Goal: Transaction & Acquisition: Purchase product/service

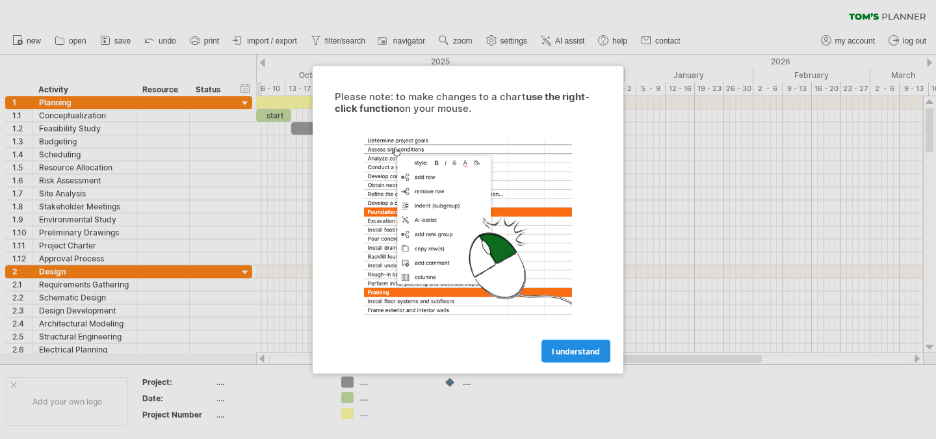
click at [568, 345] on link "I understand" at bounding box center [576, 350] width 69 height 23
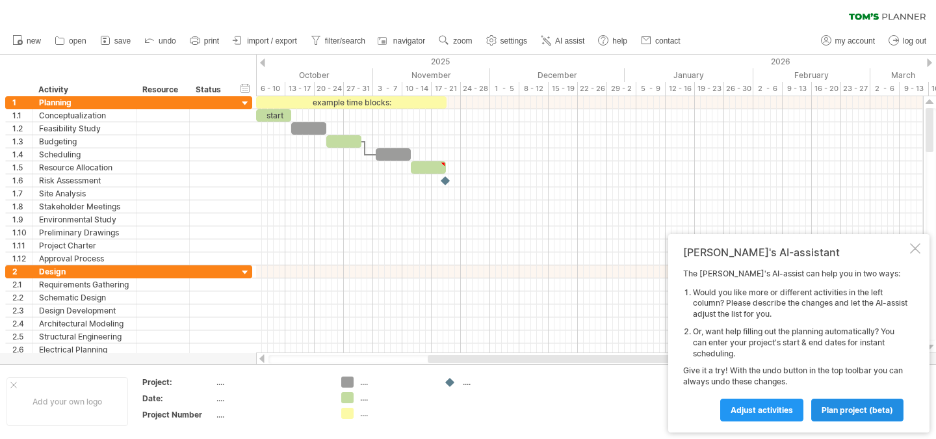
click at [836, 412] on span "plan project (beta)" at bounding box center [858, 410] width 72 height 10
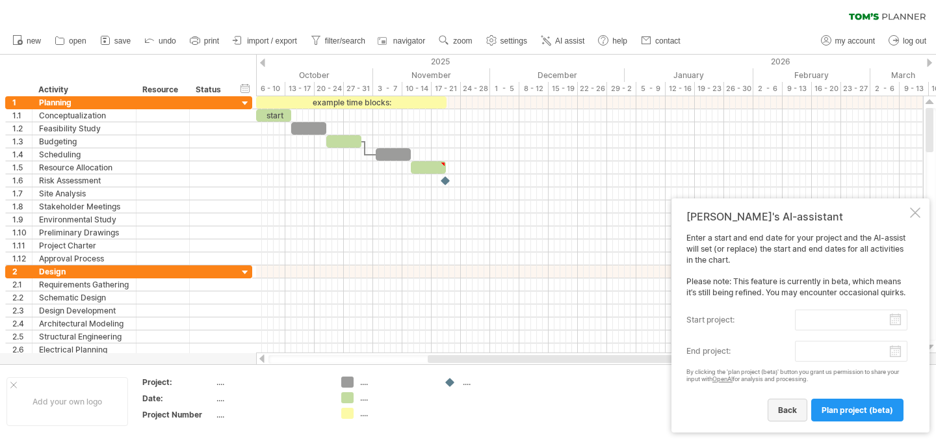
click at [787, 410] on span "back" at bounding box center [787, 410] width 19 height 10
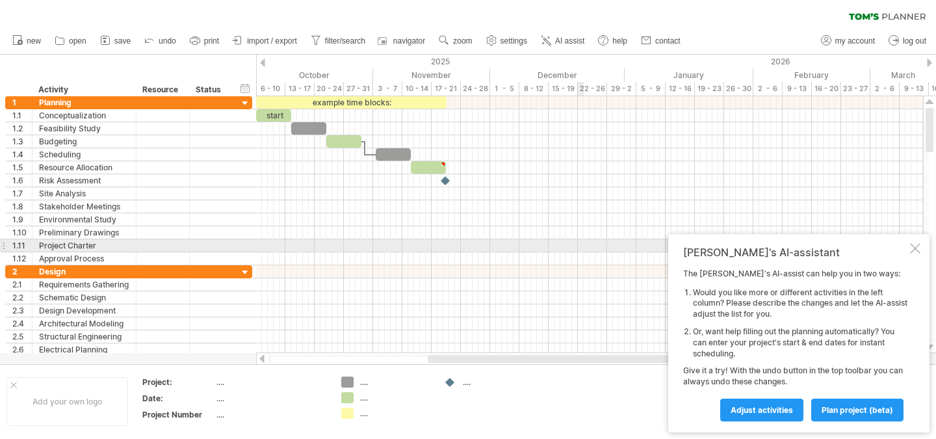
click at [914, 251] on div at bounding box center [915, 248] width 10 height 10
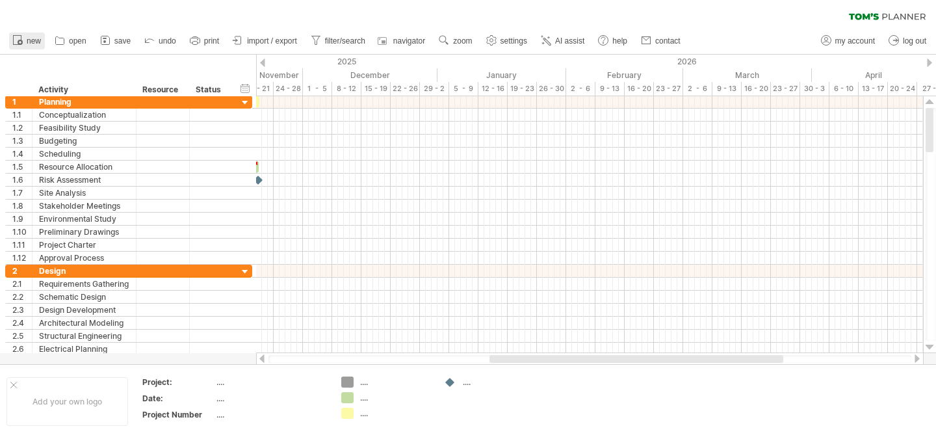
click at [27, 40] on span "new" at bounding box center [34, 40] width 14 height 9
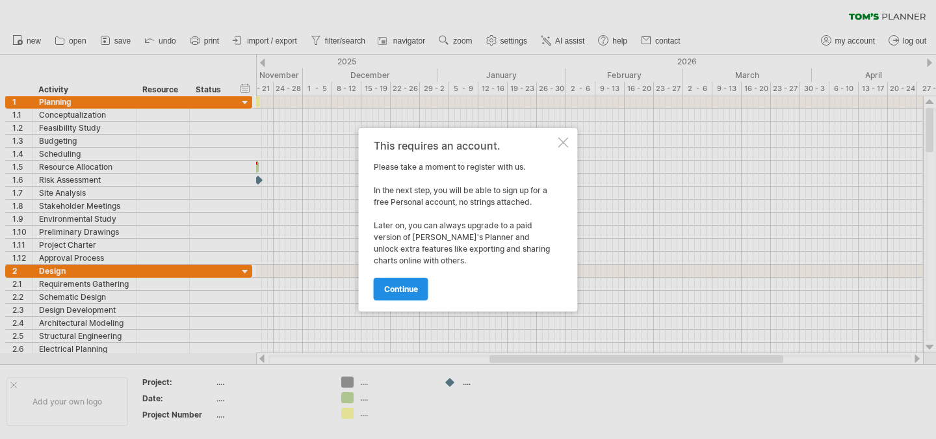
click at [401, 289] on span "continue" at bounding box center [401, 289] width 34 height 10
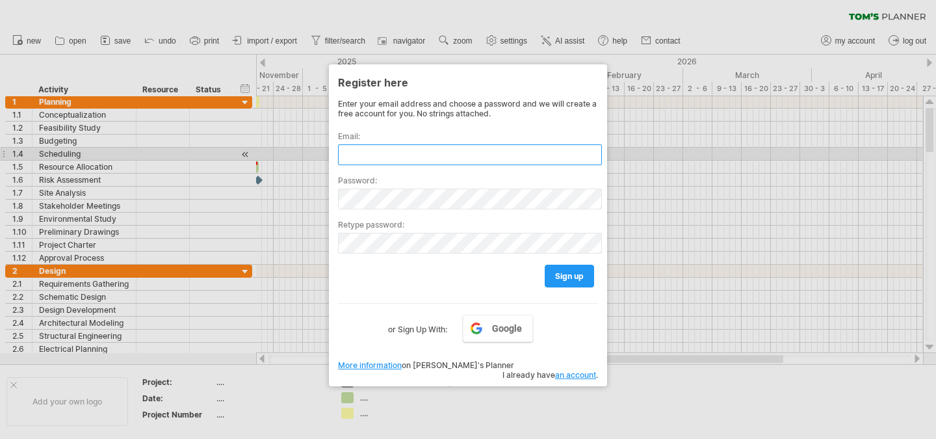
click at [399, 153] on input "text" at bounding box center [470, 154] width 264 height 21
type input "**********"
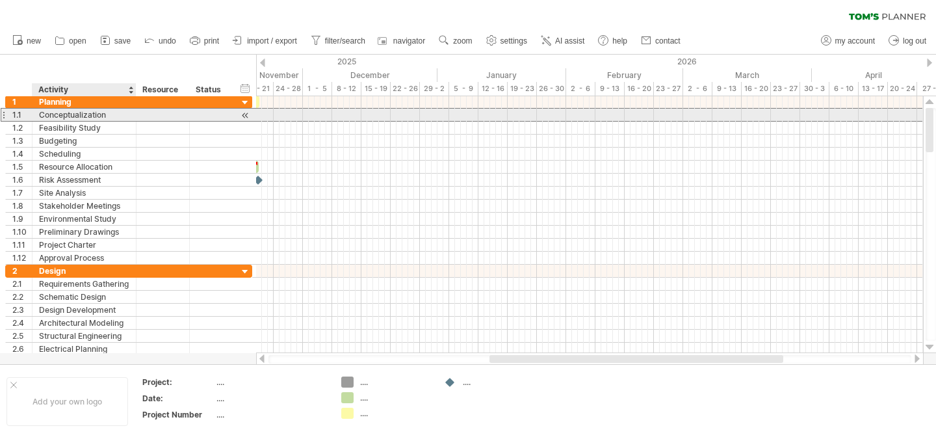
click at [85, 115] on div "Conceptualization" at bounding box center [84, 115] width 90 height 12
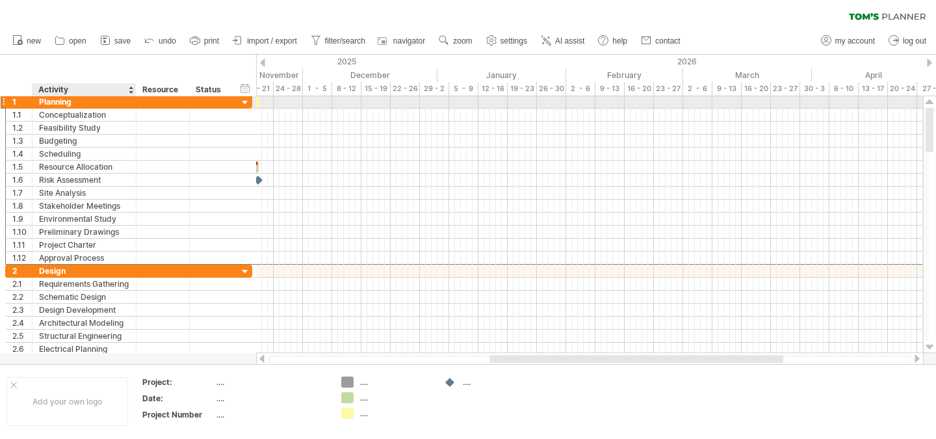
click at [75, 100] on div "Planning" at bounding box center [84, 102] width 90 height 12
type input "*"
type input "*********"
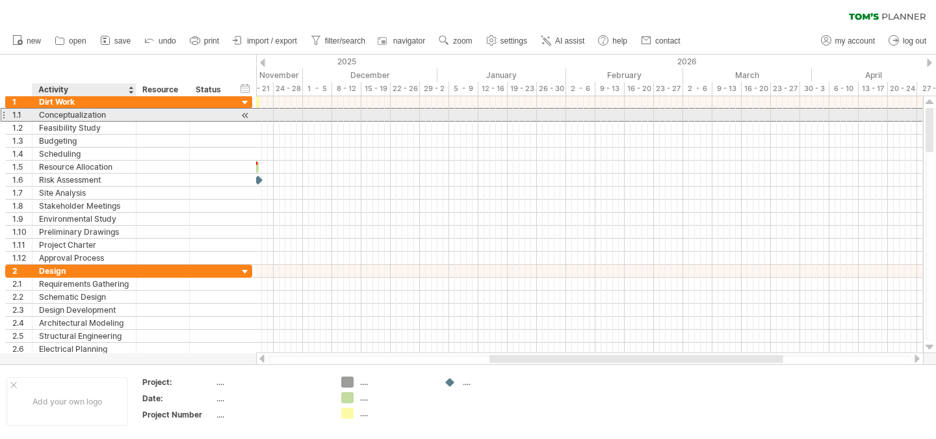
click at [90, 113] on div "Conceptualization" at bounding box center [84, 115] width 90 height 12
click at [116, 114] on input "**********" at bounding box center [84, 115] width 90 height 12
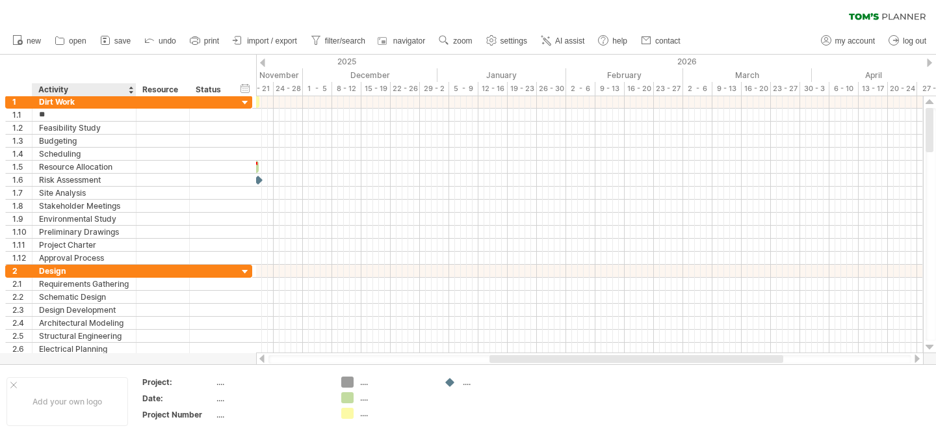
type input "*"
type input "**********"
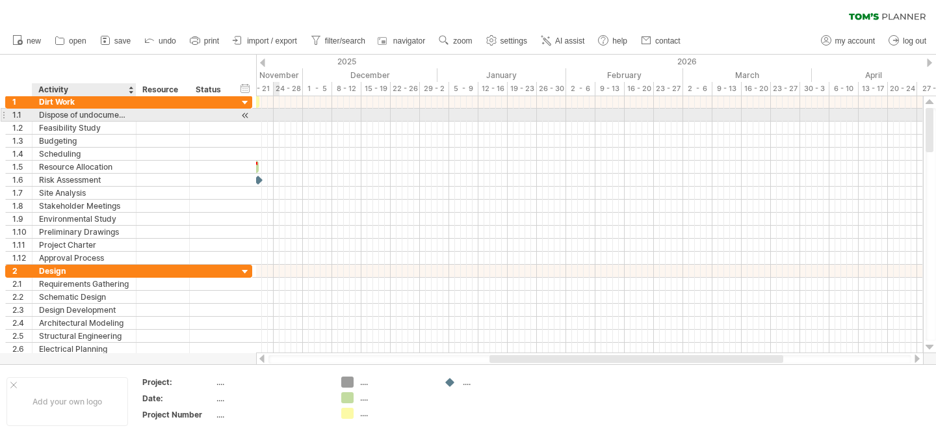
click at [133, 115] on div at bounding box center [134, 115] width 7 height 13
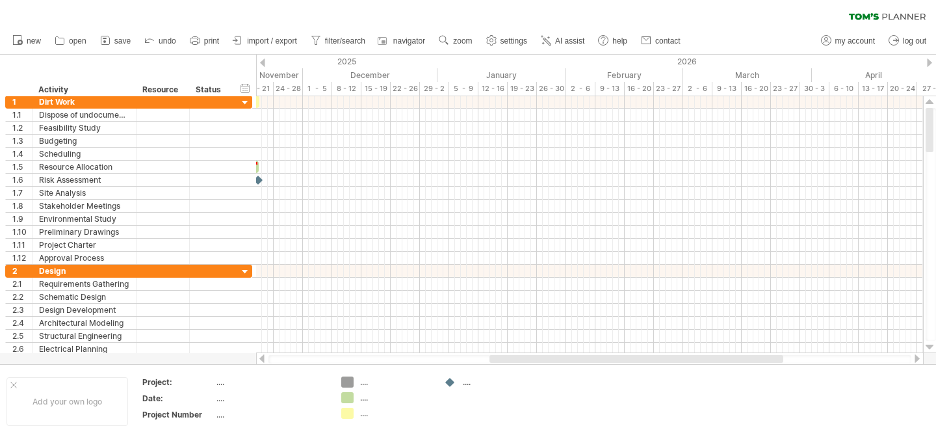
click at [262, 62] on div at bounding box center [262, 63] width 5 height 8
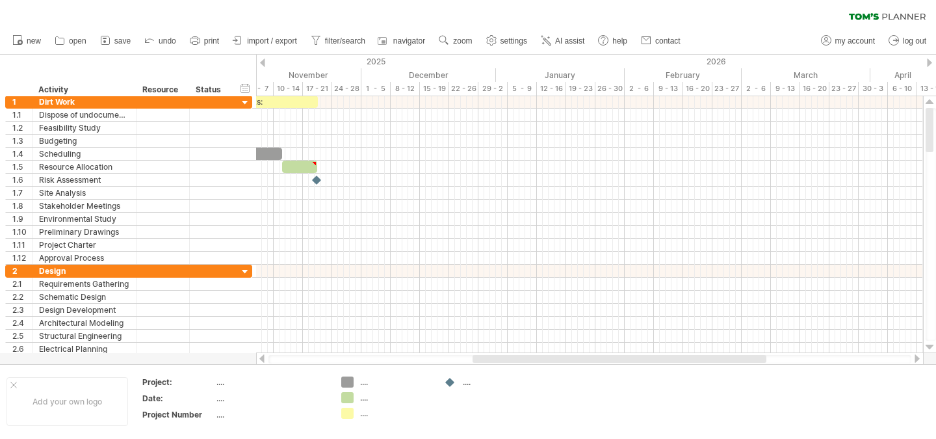
click at [263, 61] on div at bounding box center [262, 63] width 5 height 8
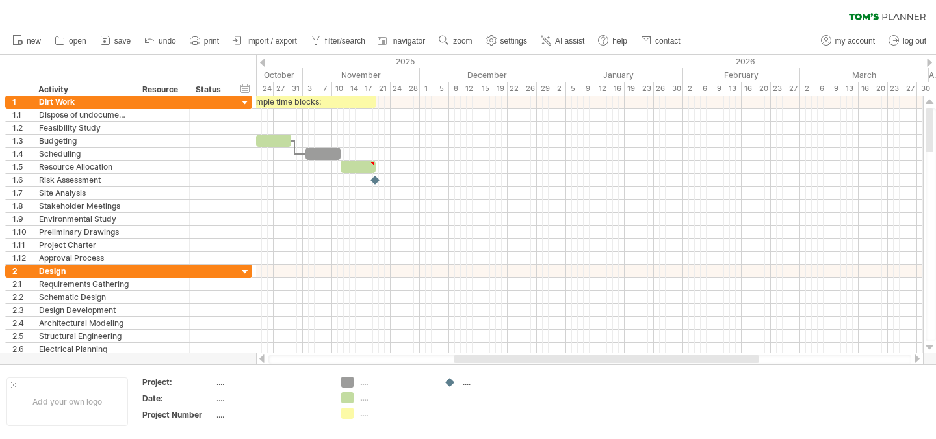
click at [263, 61] on div at bounding box center [262, 63] width 5 height 8
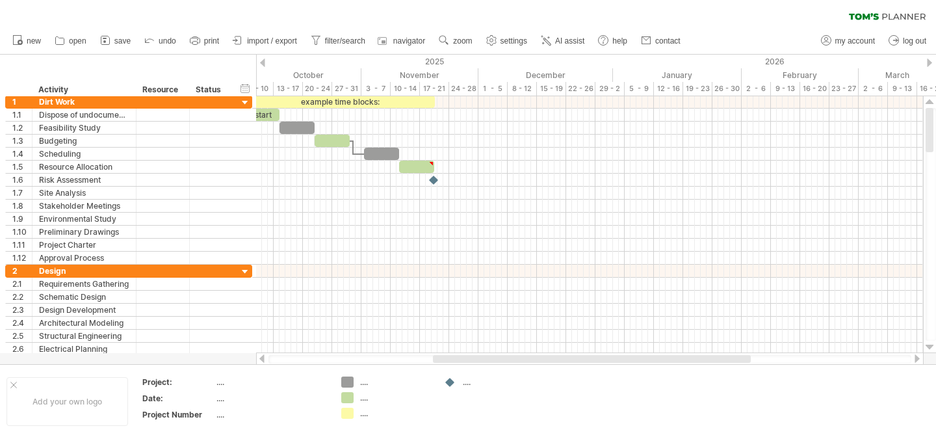
click at [263, 61] on div at bounding box center [262, 63] width 5 height 8
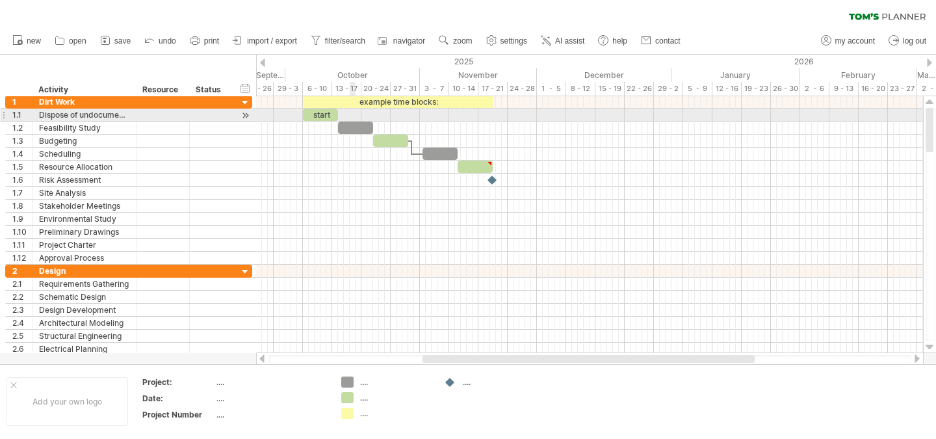
click at [354, 116] on div at bounding box center [589, 115] width 667 height 13
drag, startPoint x: 328, startPoint y: 116, endPoint x: 384, endPoint y: 117, distance: 56.6
click at [384, 117] on div "start" at bounding box center [375, 115] width 35 height 12
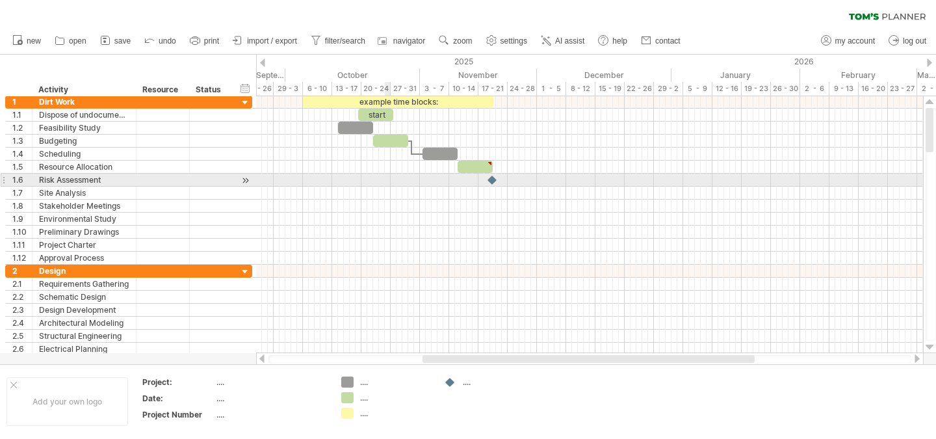
click at [386, 175] on div at bounding box center [589, 180] width 667 height 13
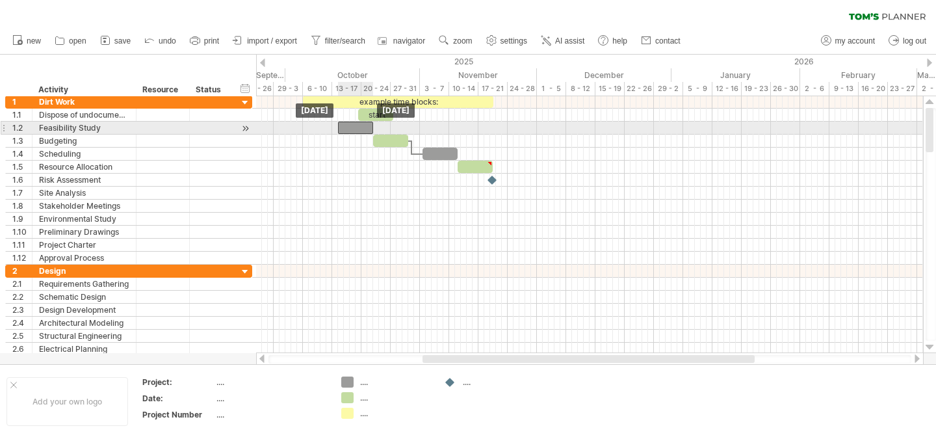
click at [361, 126] on div at bounding box center [355, 128] width 35 height 12
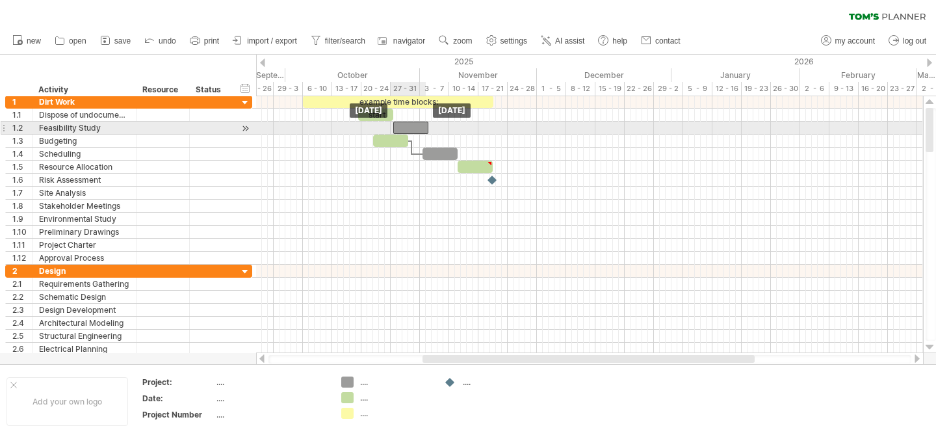
drag, startPoint x: 352, startPoint y: 129, endPoint x: 406, endPoint y: 133, distance: 54.8
click at [406, 133] on div at bounding box center [410, 128] width 35 height 12
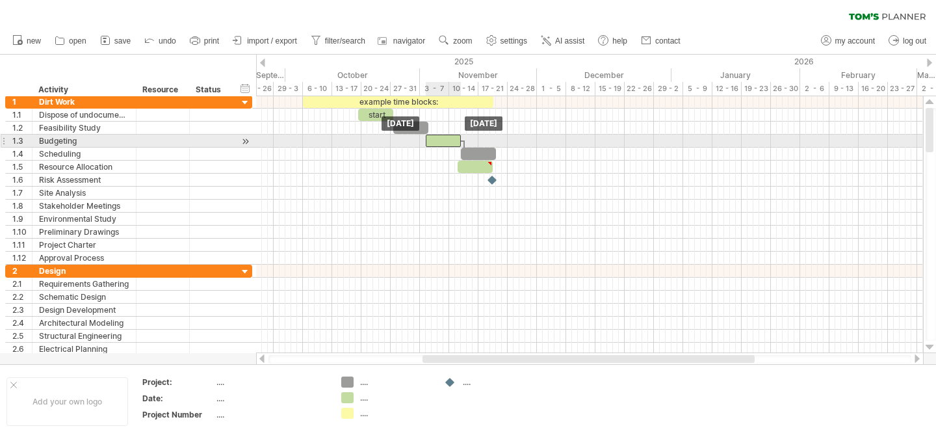
drag, startPoint x: 397, startPoint y: 142, endPoint x: 450, endPoint y: 143, distance: 53.3
click at [450, 143] on div at bounding box center [443, 141] width 35 height 12
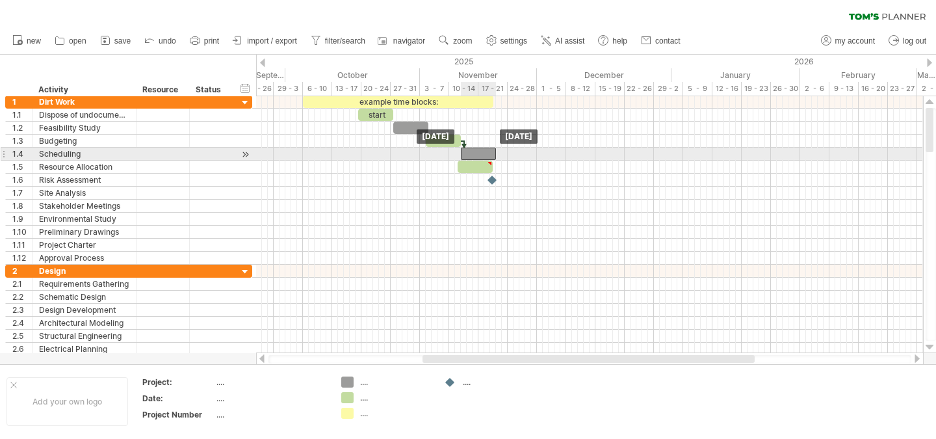
click at [482, 159] on div at bounding box center [478, 154] width 35 height 12
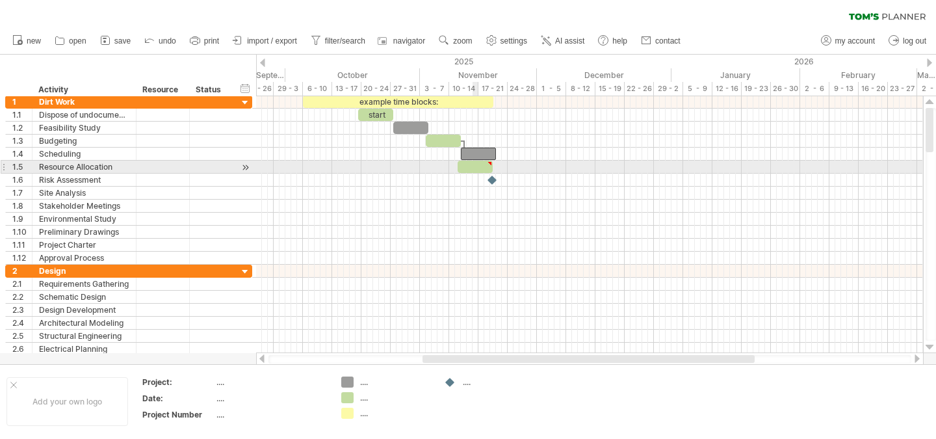
type textarea "**********"
drag, startPoint x: 473, startPoint y: 169, endPoint x: 510, endPoint y: 173, distance: 37.3
click at [510, 173] on div "example time blocks: start [DATE] [DATE]" at bounding box center [589, 224] width 667 height 257
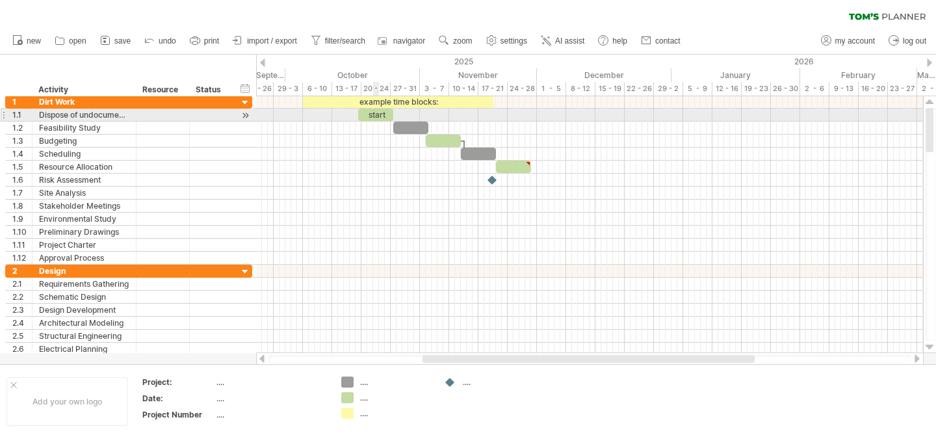
click at [378, 113] on div "start" at bounding box center [375, 115] width 35 height 12
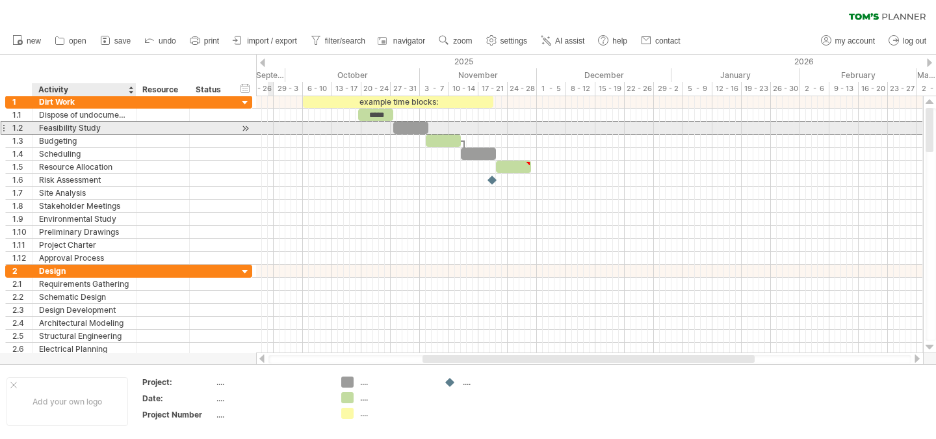
click at [57, 128] on div "Feasibility Study" at bounding box center [84, 128] width 90 height 12
click at [40, 127] on input "**********" at bounding box center [84, 128] width 90 height 12
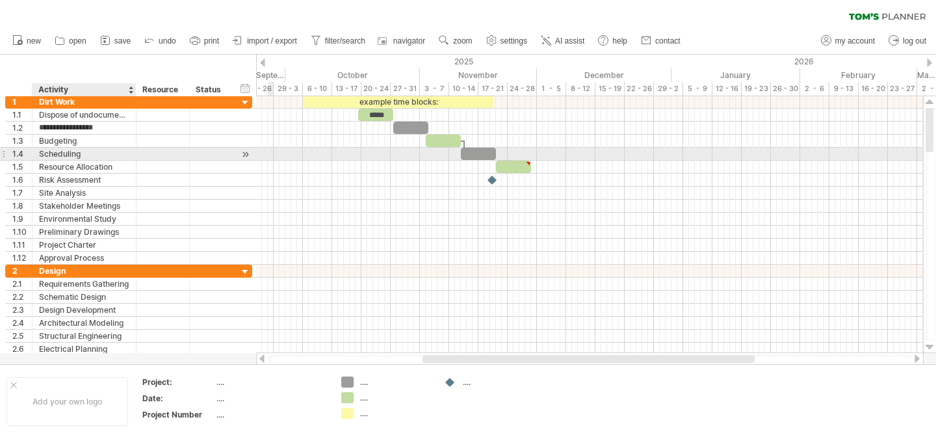
click at [930, 350] on div at bounding box center [930, 347] width 8 height 10
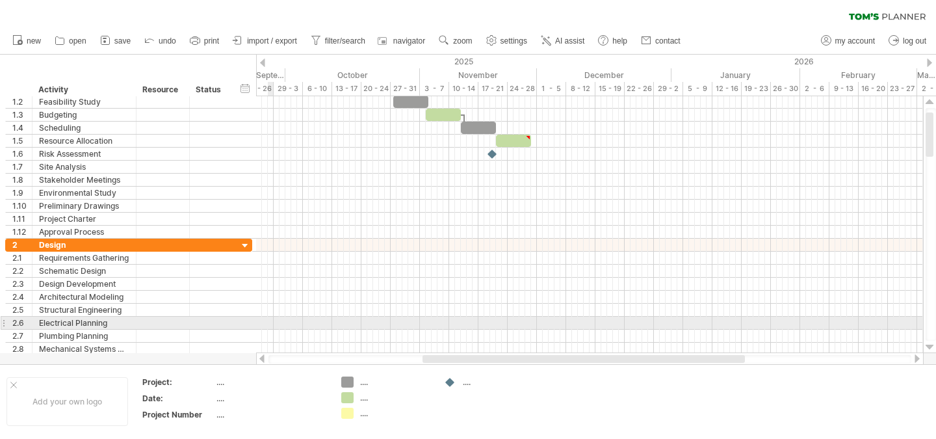
click at [930, 349] on div at bounding box center [930, 347] width 8 height 10
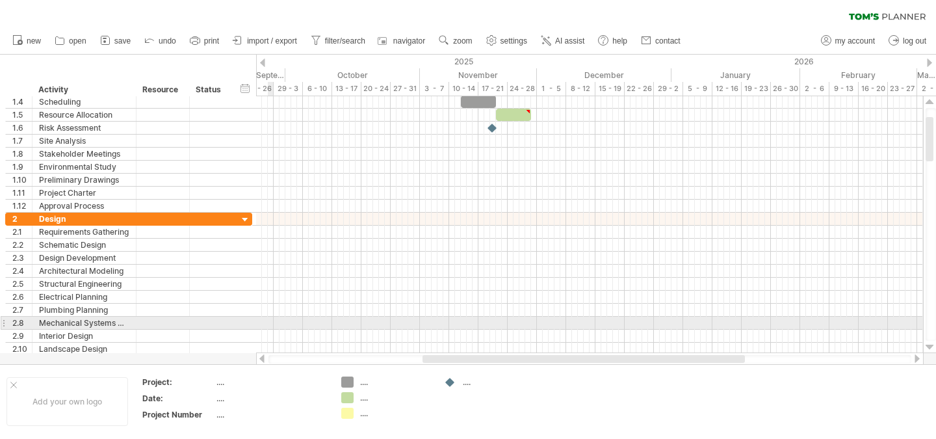
click at [930, 350] on div at bounding box center [930, 347] width 8 height 10
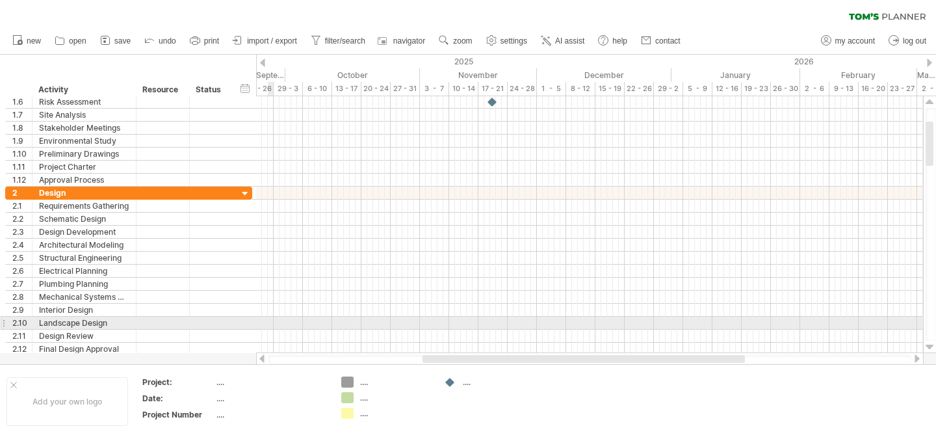
click at [921, 358] on div at bounding box center [917, 358] width 10 height 8
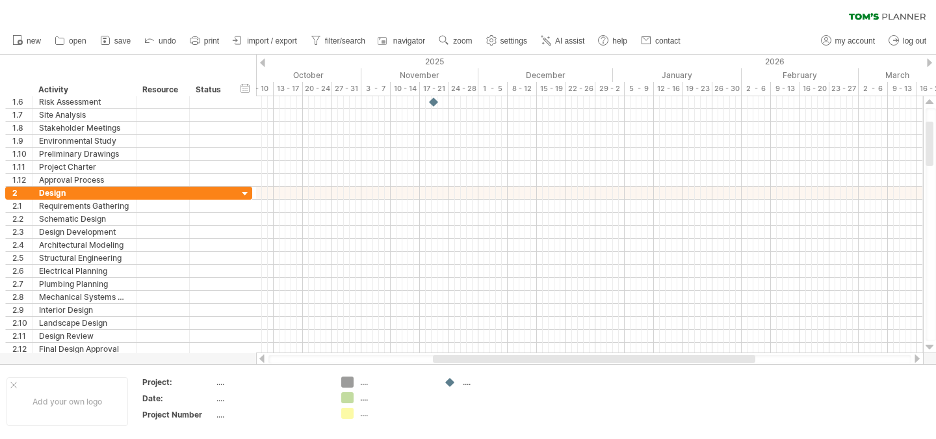
click at [921, 358] on div at bounding box center [917, 358] width 10 height 8
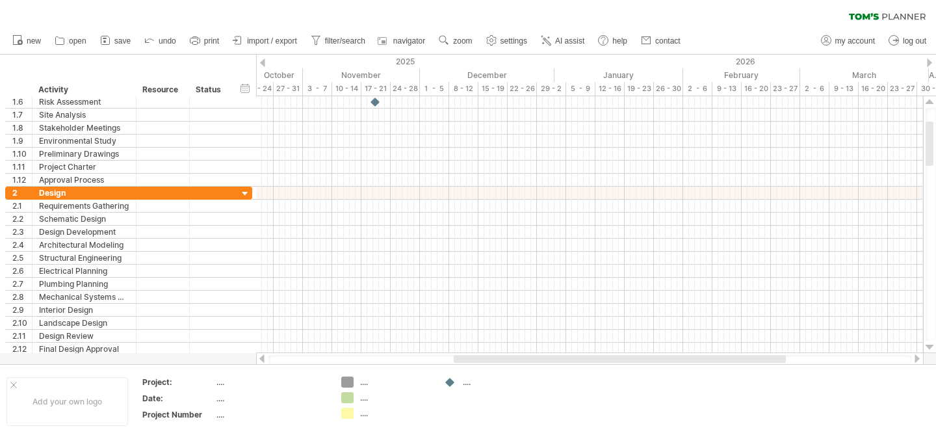
click at [920, 358] on div at bounding box center [917, 358] width 10 height 8
click at [929, 347] on div at bounding box center [930, 347] width 8 height 10
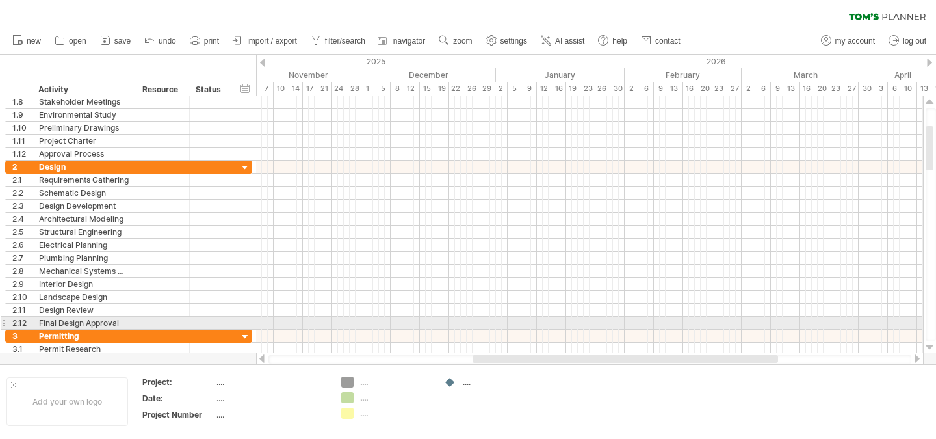
click at [929, 347] on div at bounding box center [930, 347] width 8 height 10
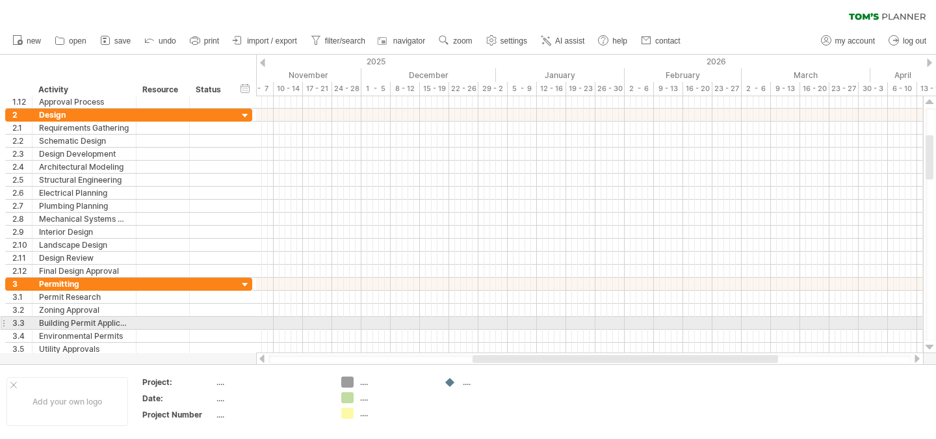
click at [928, 342] on div at bounding box center [930, 347] width 8 height 10
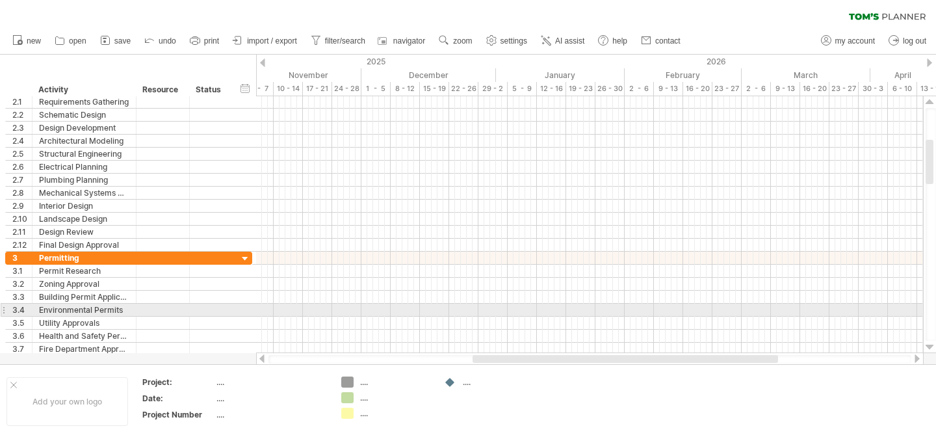
click at [927, 345] on div at bounding box center [930, 347] width 8 height 10
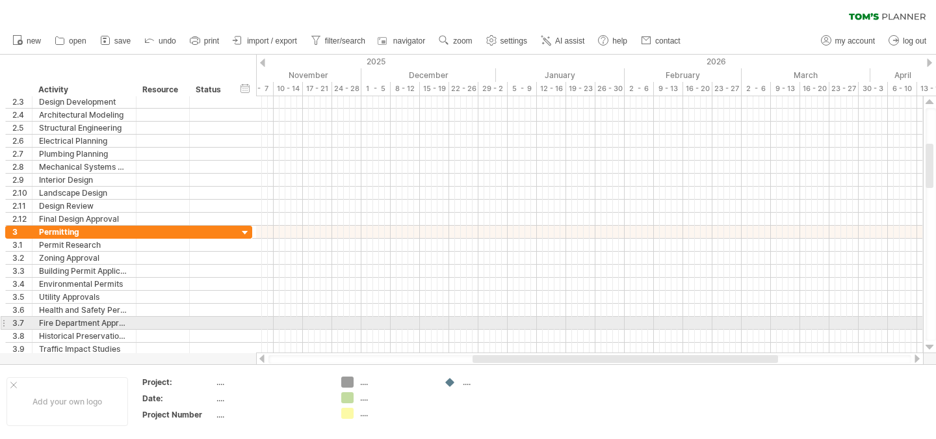
click at [927, 349] on div at bounding box center [930, 347] width 8 height 10
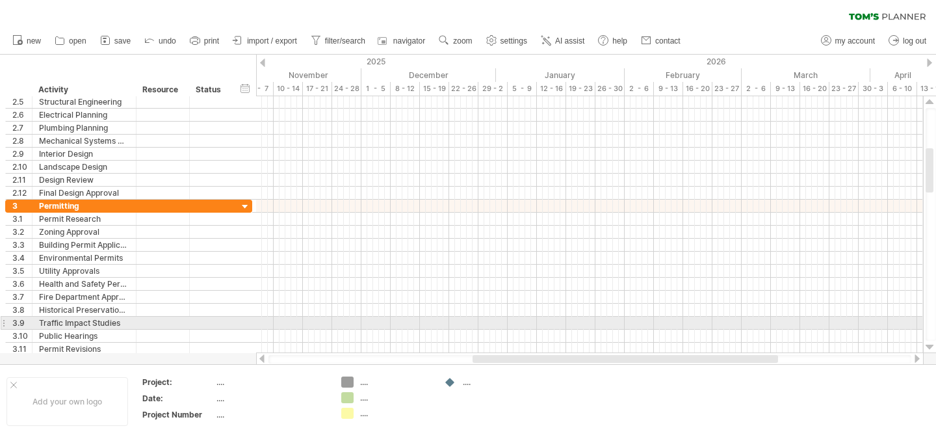
click at [927, 349] on div at bounding box center [930, 347] width 8 height 10
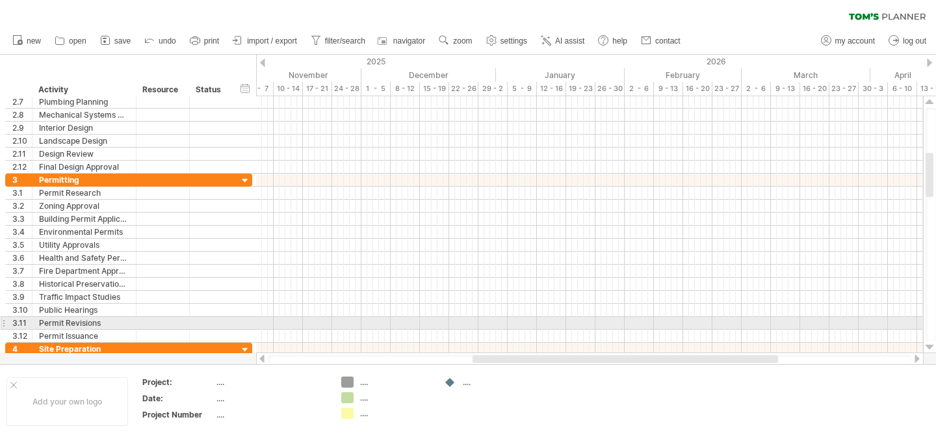
click at [931, 349] on div at bounding box center [930, 347] width 8 height 10
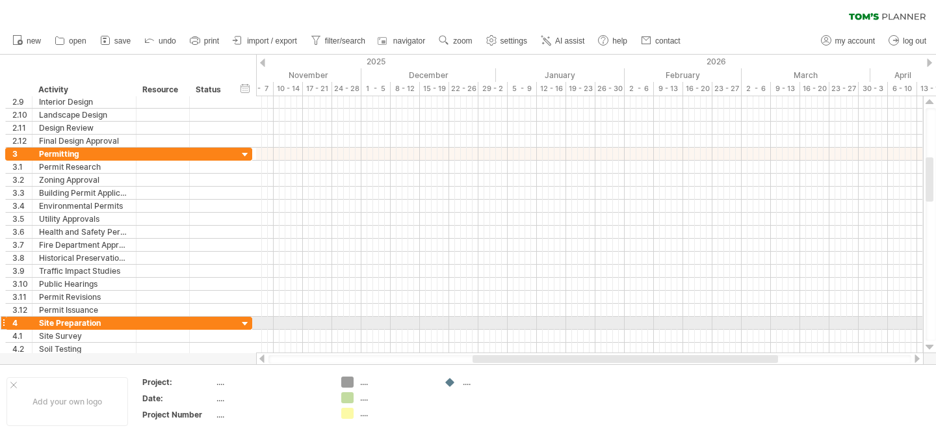
click at [928, 347] on div at bounding box center [930, 347] width 8 height 10
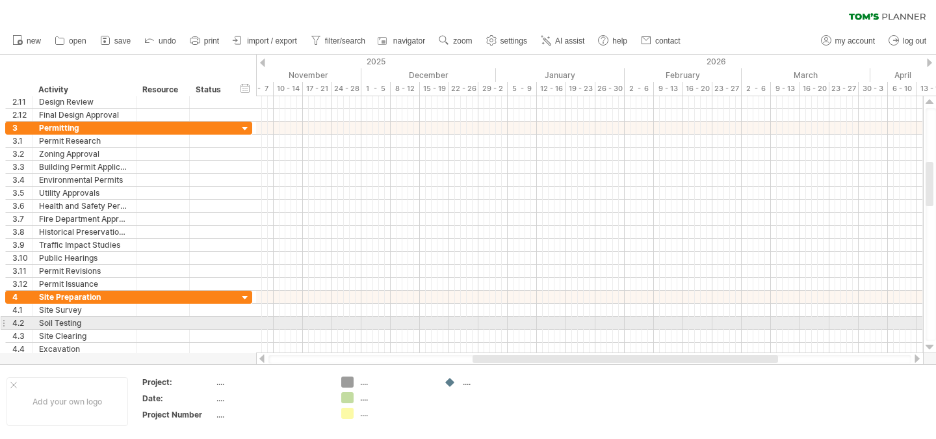
click at [927, 347] on div at bounding box center [930, 347] width 8 height 10
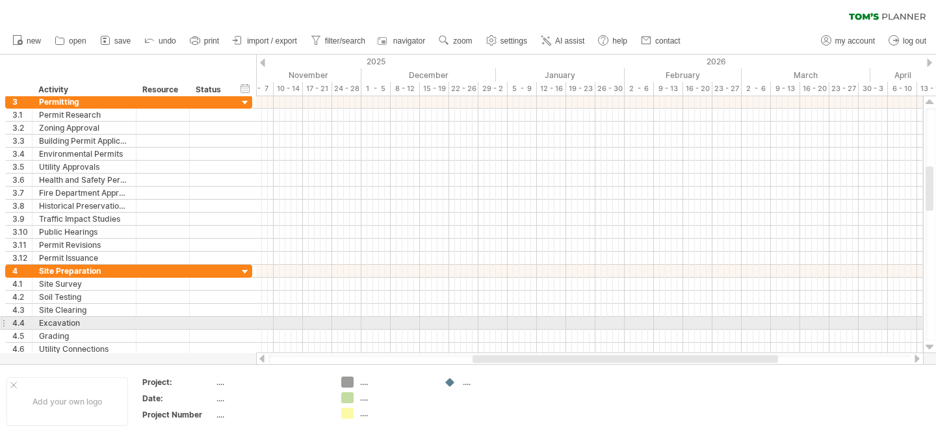
click at [927, 347] on div at bounding box center [930, 347] width 8 height 10
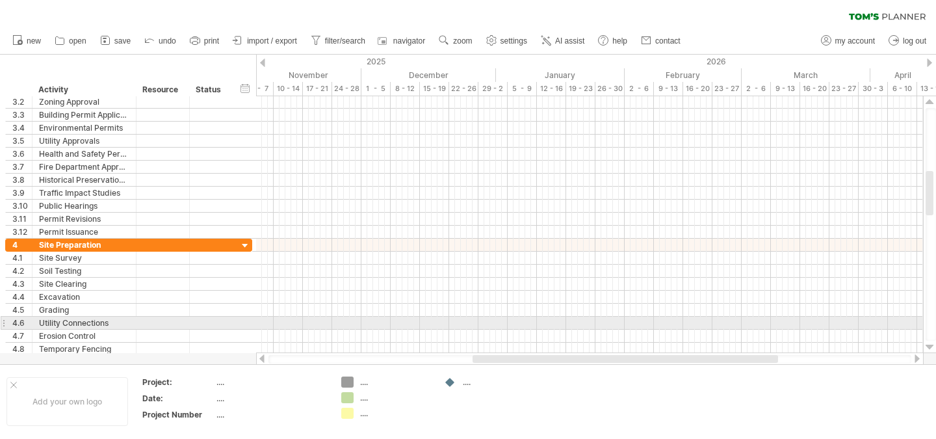
click at [927, 347] on div at bounding box center [930, 347] width 8 height 10
click at [927, 349] on div at bounding box center [930, 347] width 8 height 10
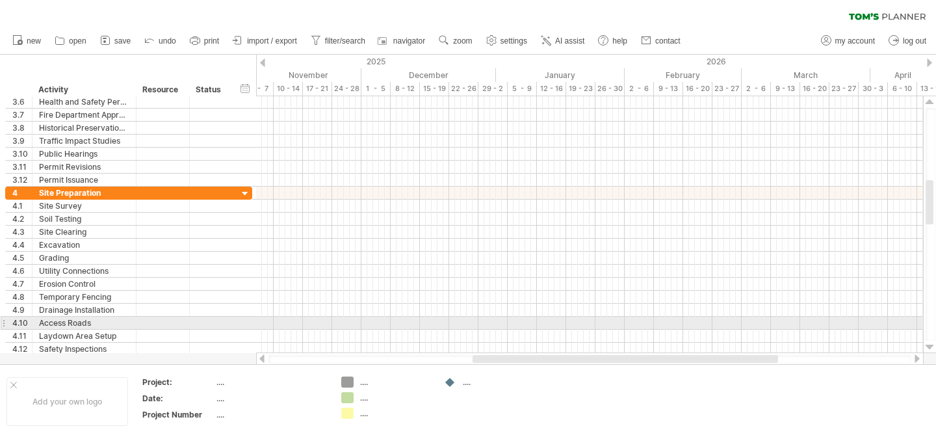
click at [926, 350] on div at bounding box center [930, 347] width 8 height 10
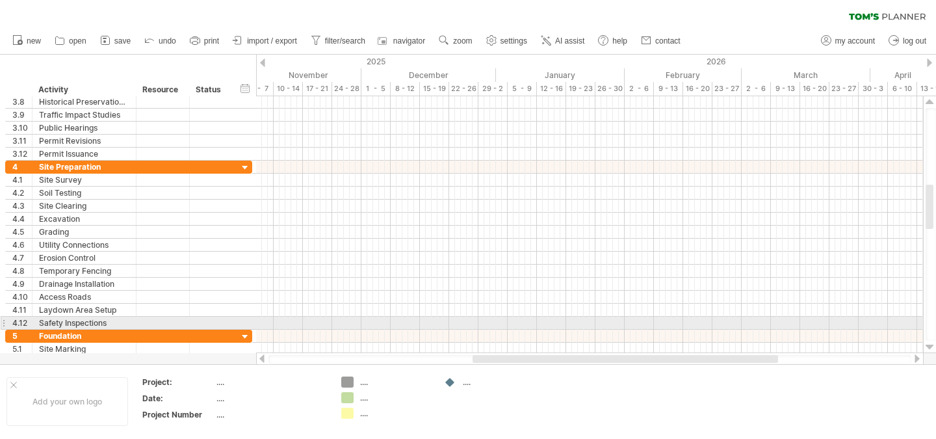
click at [926, 350] on div at bounding box center [930, 347] width 8 height 10
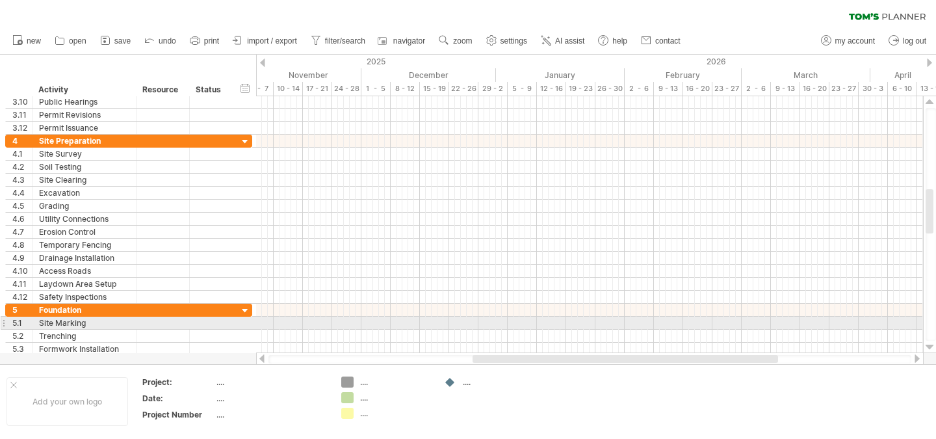
click at [930, 349] on div at bounding box center [930, 347] width 8 height 10
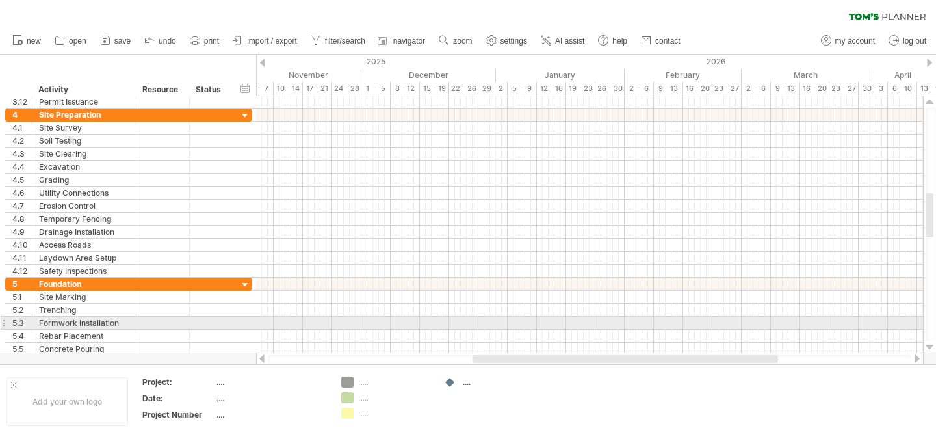
click at [929, 349] on div at bounding box center [930, 347] width 8 height 10
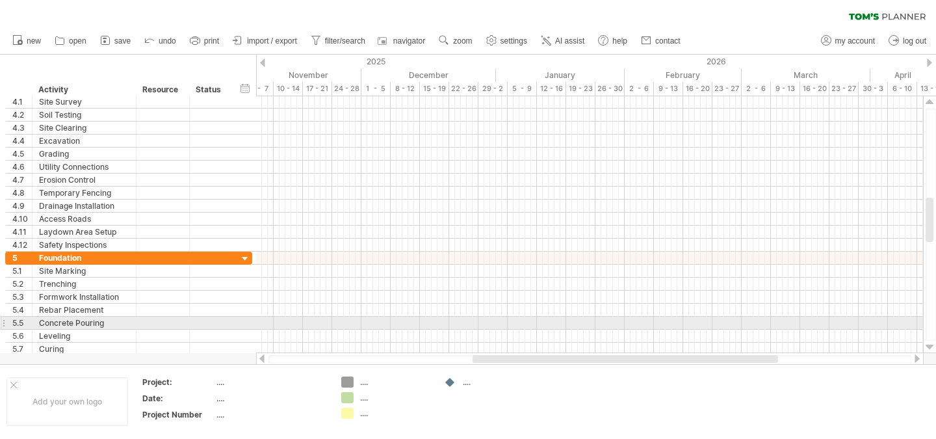
click at [927, 351] on div at bounding box center [930, 347] width 8 height 10
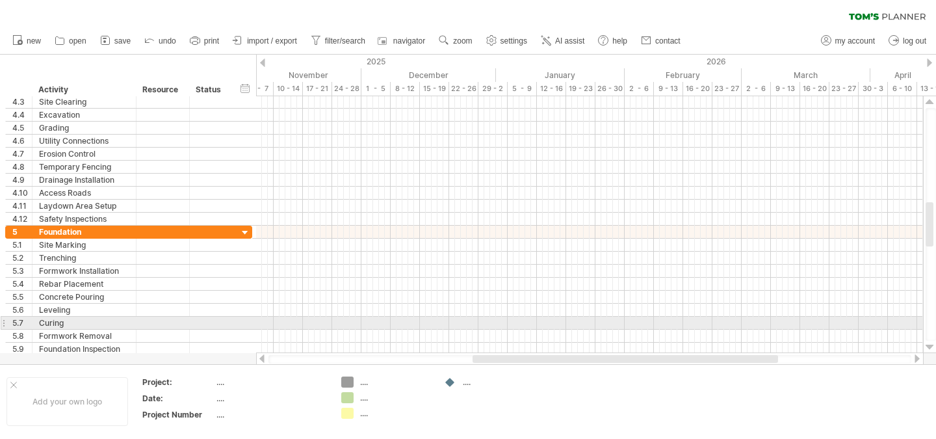
click at [928, 106] on div at bounding box center [930, 102] width 8 height 10
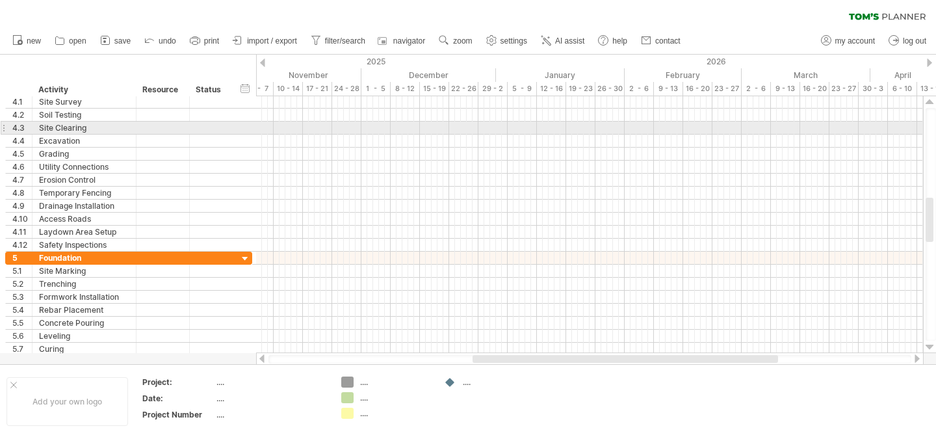
click at [930, 106] on div at bounding box center [930, 102] width 8 height 10
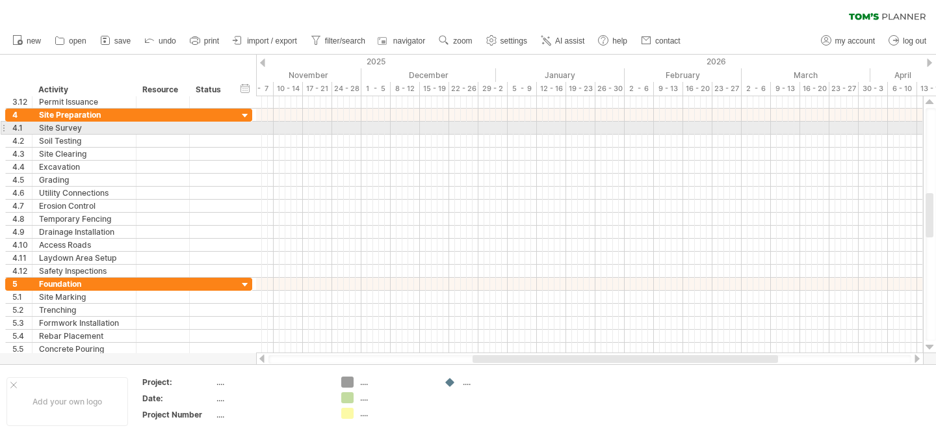
click at [930, 105] on div at bounding box center [930, 102] width 8 height 10
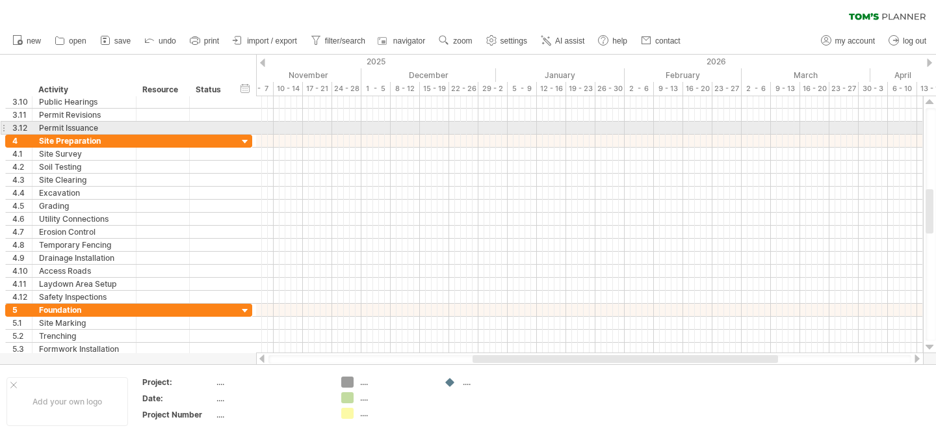
click at [930, 105] on div at bounding box center [930, 102] width 8 height 10
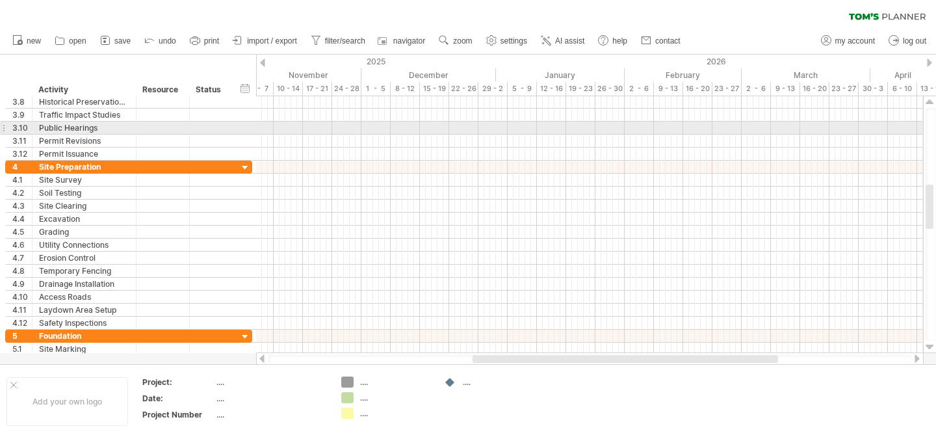
click at [921, 114] on div at bounding box center [589, 115] width 667 height 13
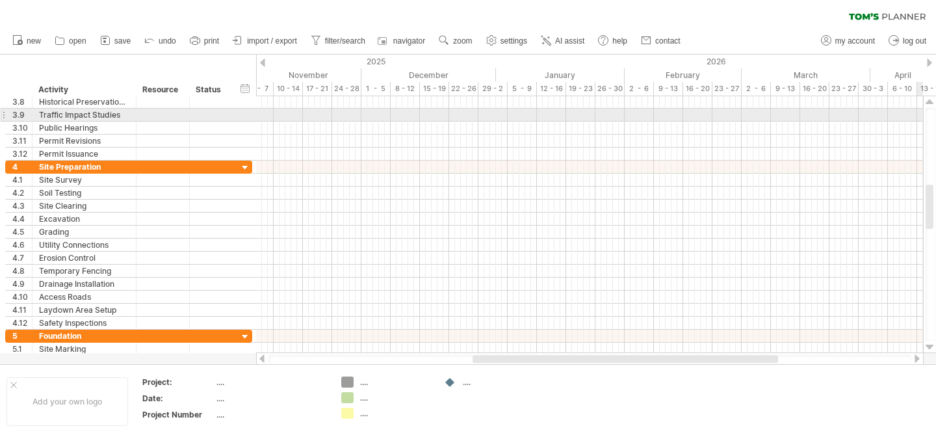
click at [922, 114] on div at bounding box center [589, 115] width 667 height 13
click at [922, 115] on div at bounding box center [589, 115] width 667 height 13
click at [929, 107] on div at bounding box center [930, 102] width 8 height 10
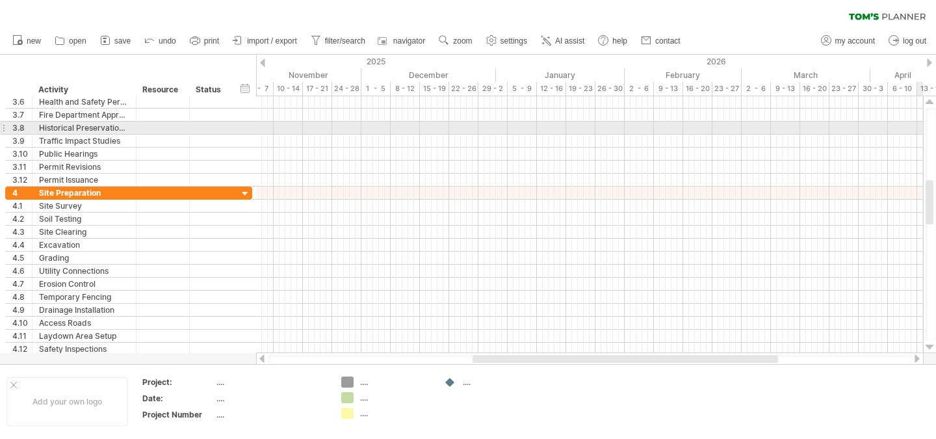
click at [934, 103] on div at bounding box center [930, 102] width 8 height 10
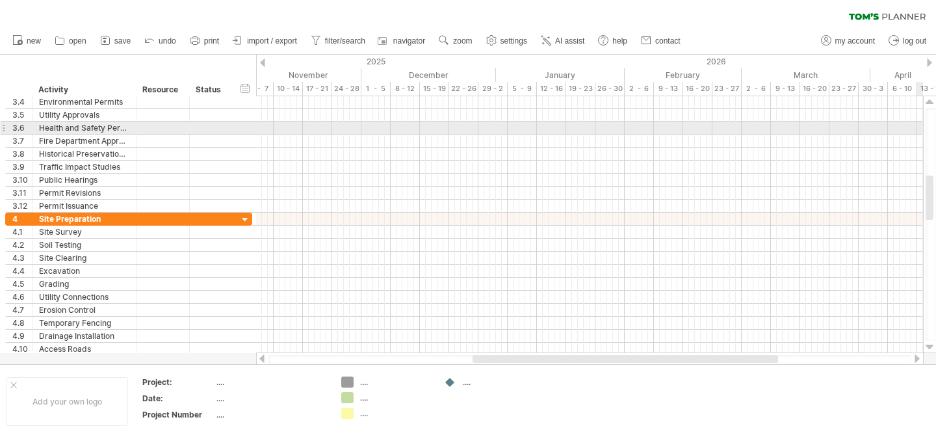
click at [932, 103] on div at bounding box center [930, 102] width 8 height 10
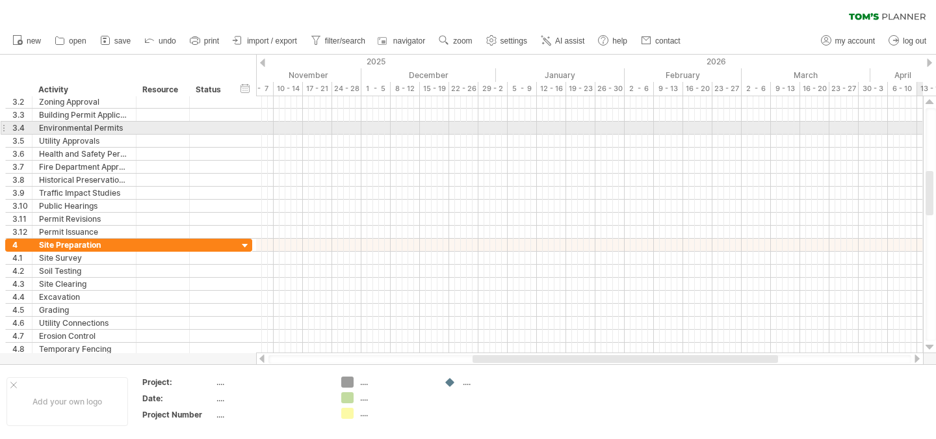
click at [931, 101] on div at bounding box center [930, 102] width 8 height 10
click at [928, 99] on div at bounding box center [930, 102] width 8 height 10
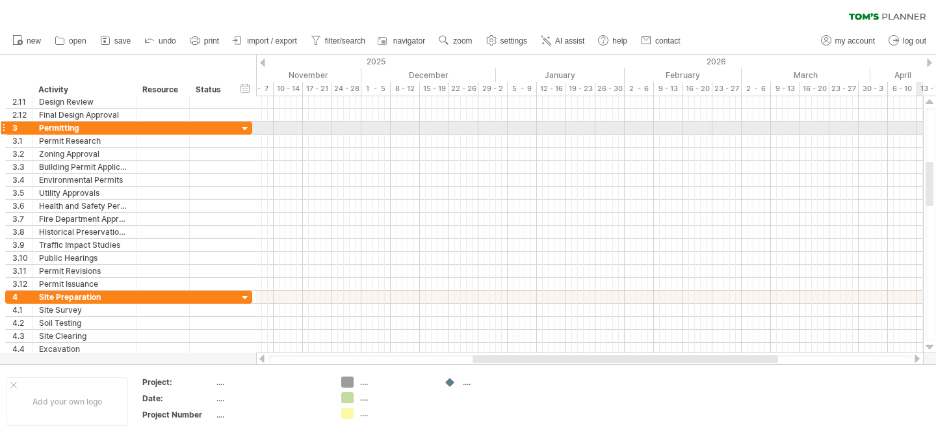
click at [927, 99] on div at bounding box center [930, 102] width 8 height 10
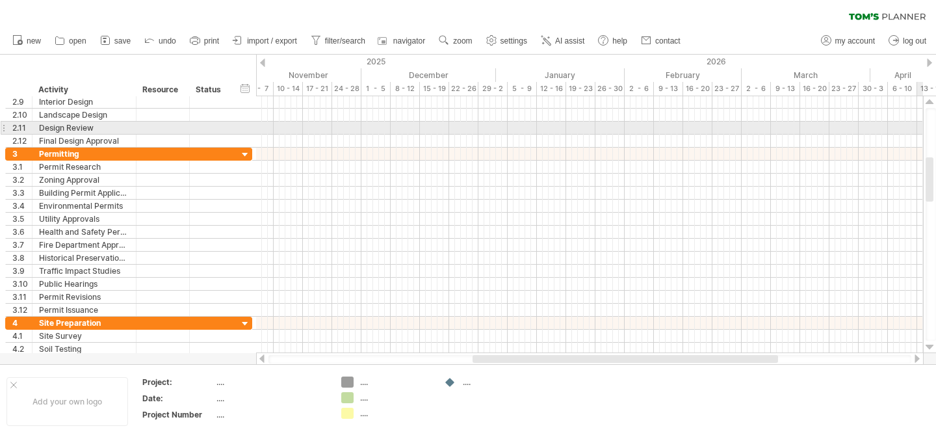
click at [929, 101] on div at bounding box center [930, 102] width 8 height 10
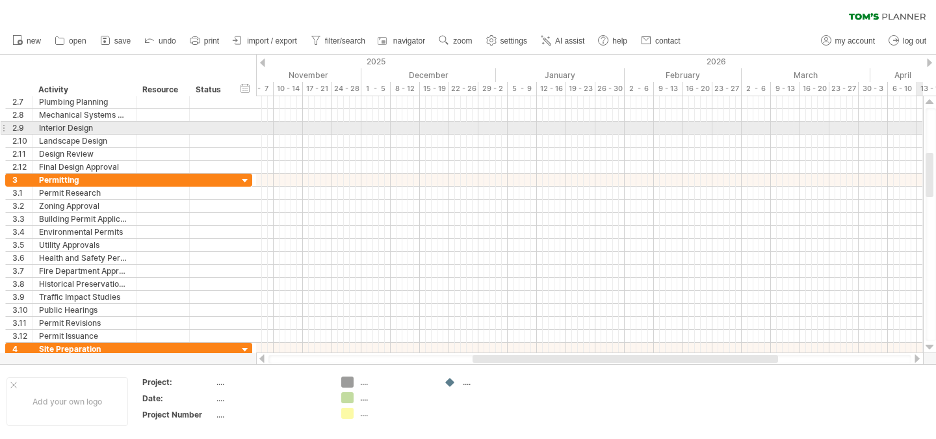
click at [920, 102] on div at bounding box center [589, 102] width 667 height 13
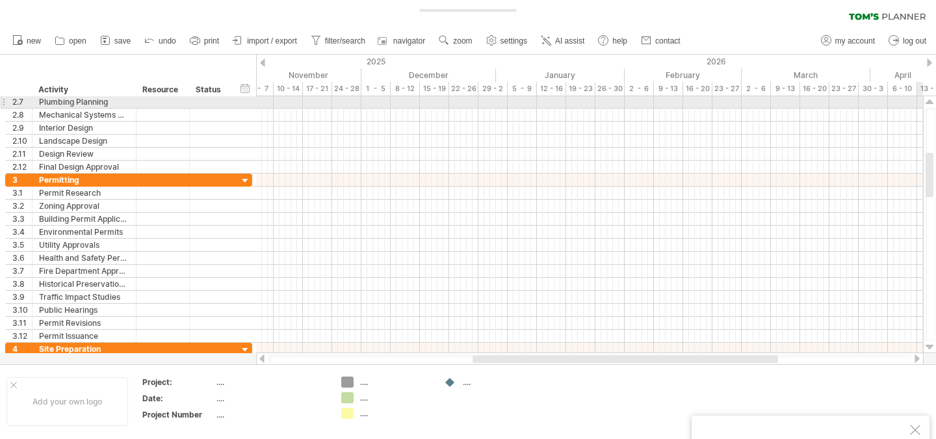
click at [920, 101] on div at bounding box center [589, 102] width 667 height 13
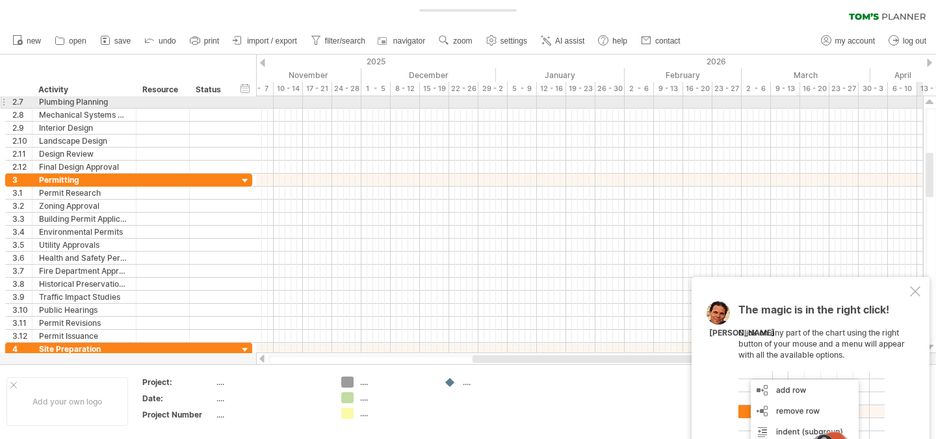
click at [929, 101] on div at bounding box center [930, 102] width 8 height 10
click at [926, 101] on div at bounding box center [930, 102] width 8 height 10
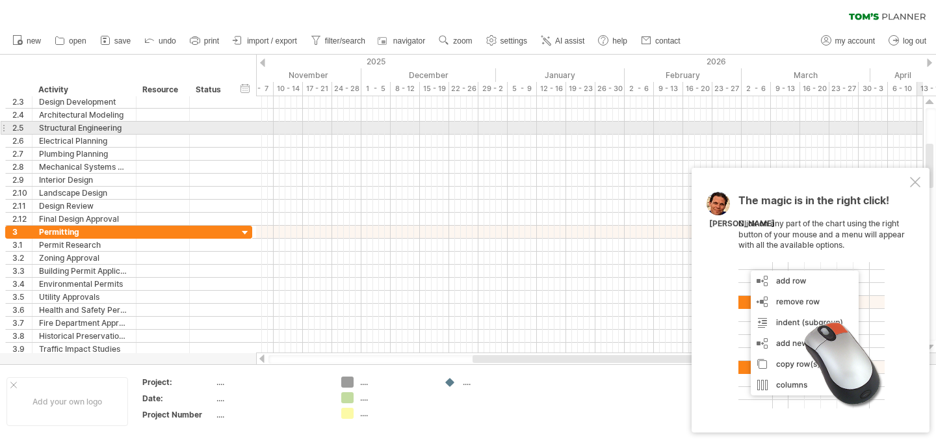
click at [930, 106] on div at bounding box center [930, 102] width 8 height 10
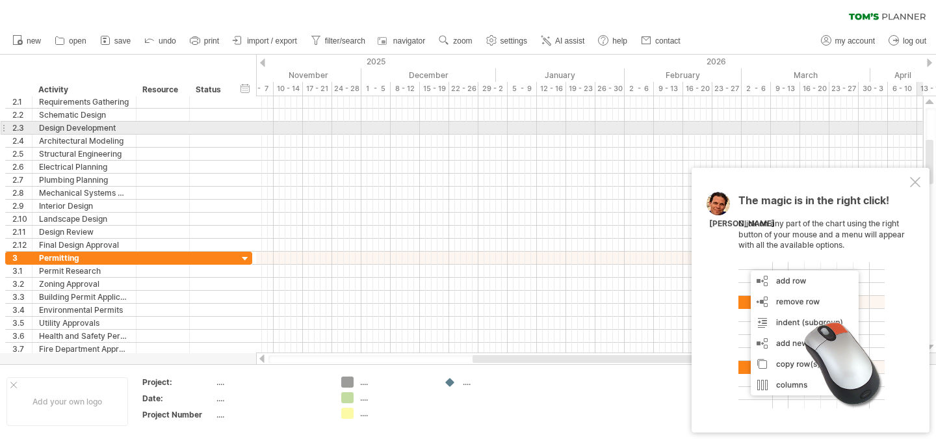
click at [930, 103] on div at bounding box center [930, 102] width 8 height 10
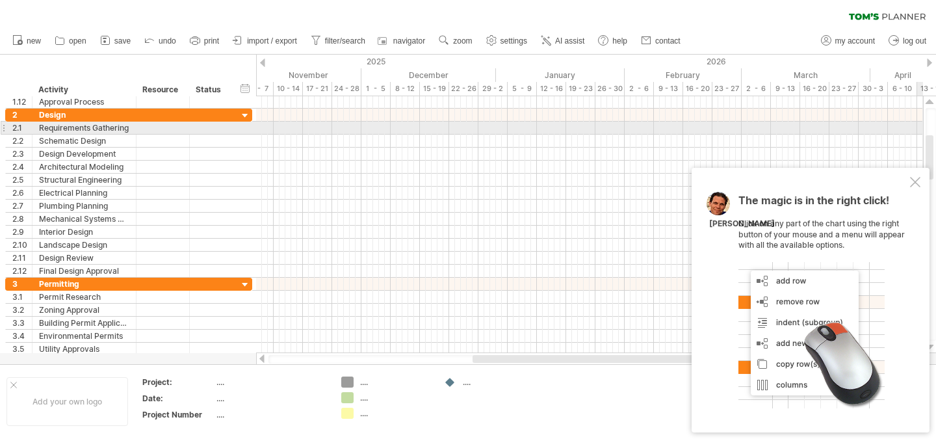
click at [930, 104] on div at bounding box center [930, 102] width 8 height 10
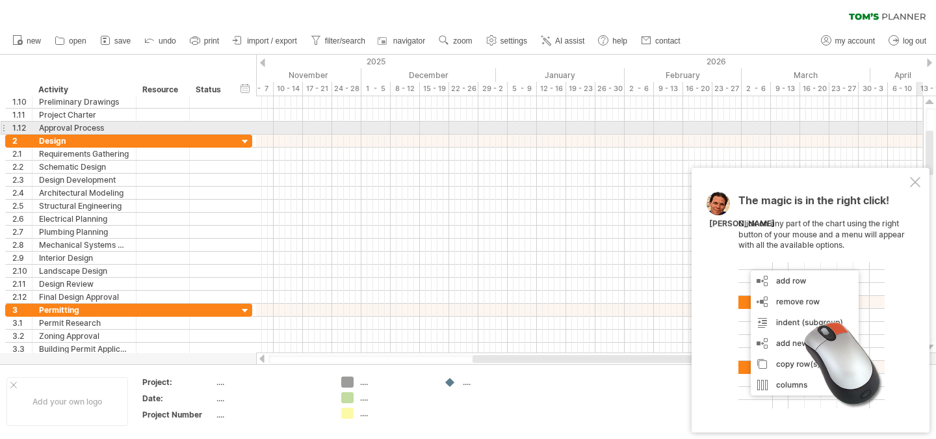
click at [930, 105] on div at bounding box center [930, 102] width 8 height 10
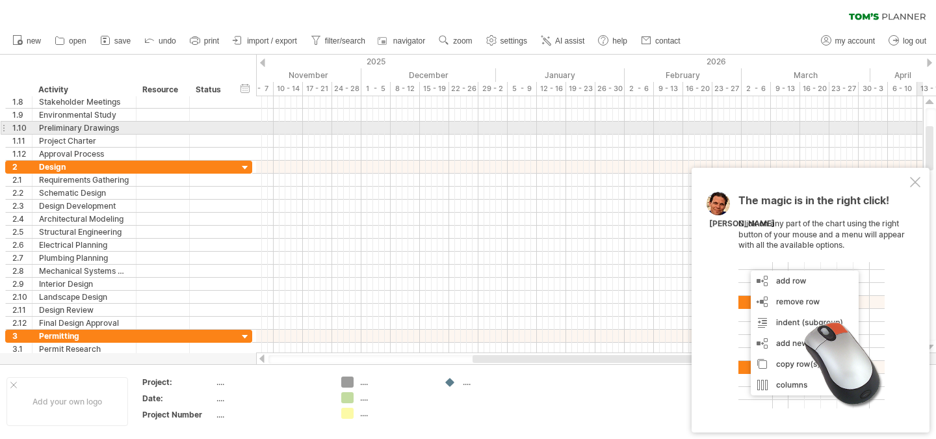
click at [930, 105] on div at bounding box center [930, 102] width 8 height 10
click at [930, 104] on div at bounding box center [930, 102] width 8 height 10
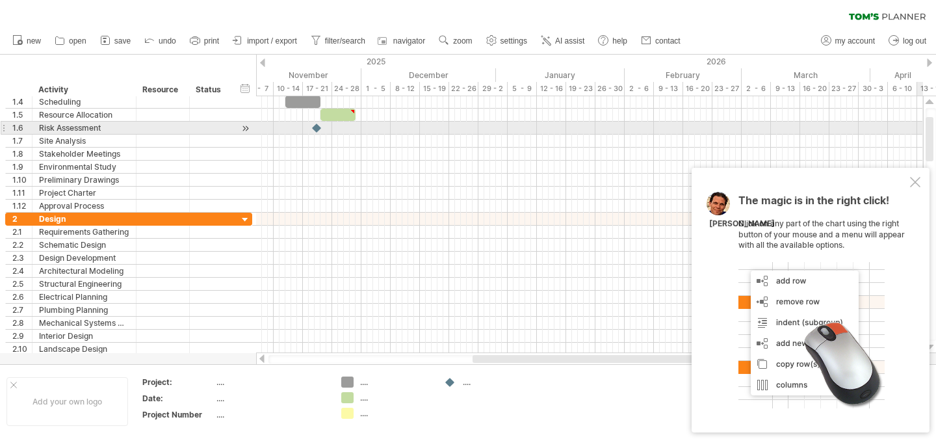
click at [930, 105] on div at bounding box center [930, 102] width 8 height 10
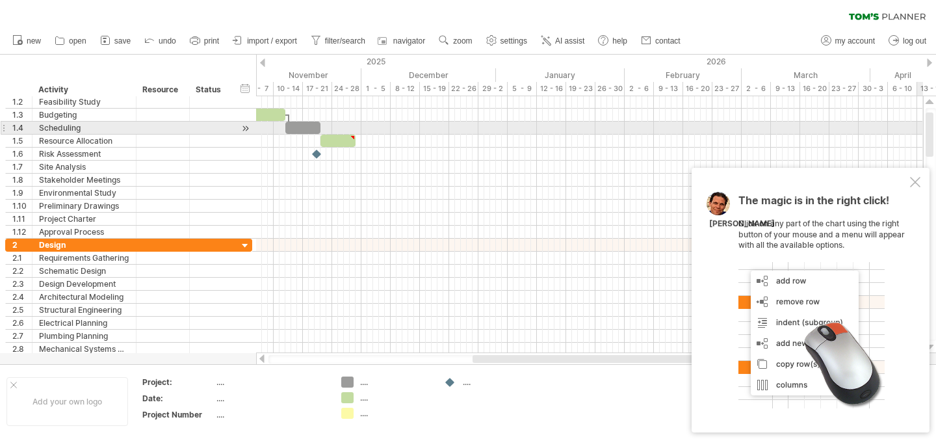
click at [929, 105] on div at bounding box center [930, 102] width 8 height 10
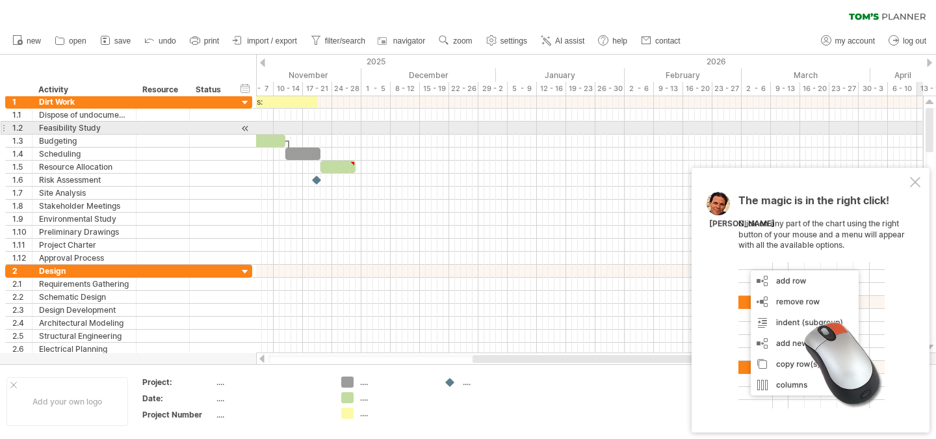
click at [929, 111] on div at bounding box center [930, 130] width 8 height 44
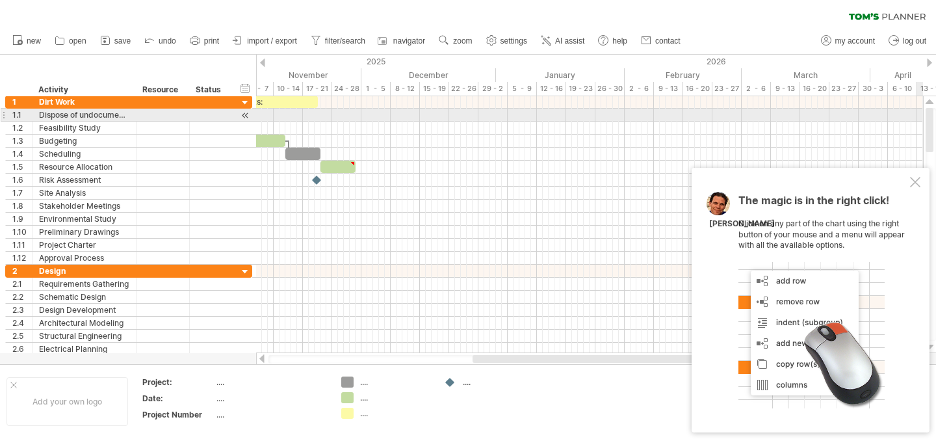
click at [927, 111] on div at bounding box center [930, 130] width 8 height 44
click at [928, 111] on div at bounding box center [930, 130] width 8 height 44
click at [566, 176] on div at bounding box center [589, 180] width 667 height 13
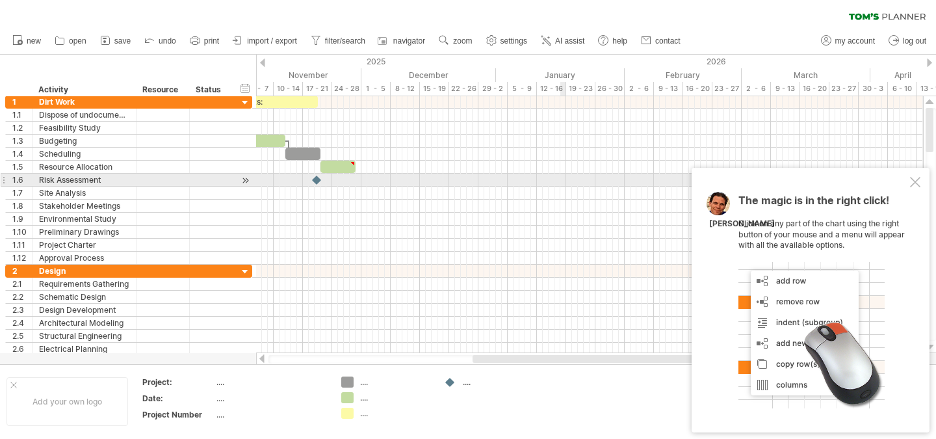
click at [915, 187] on div at bounding box center [915, 182] width 10 height 10
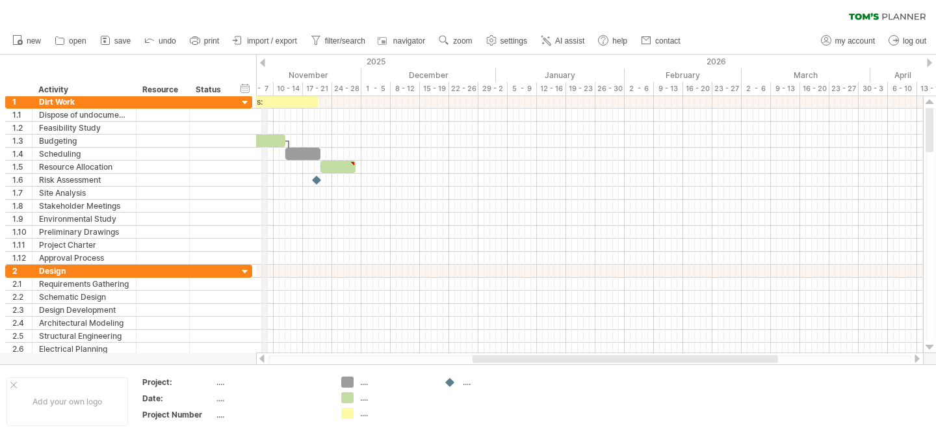
click at [264, 63] on div at bounding box center [262, 63] width 5 height 8
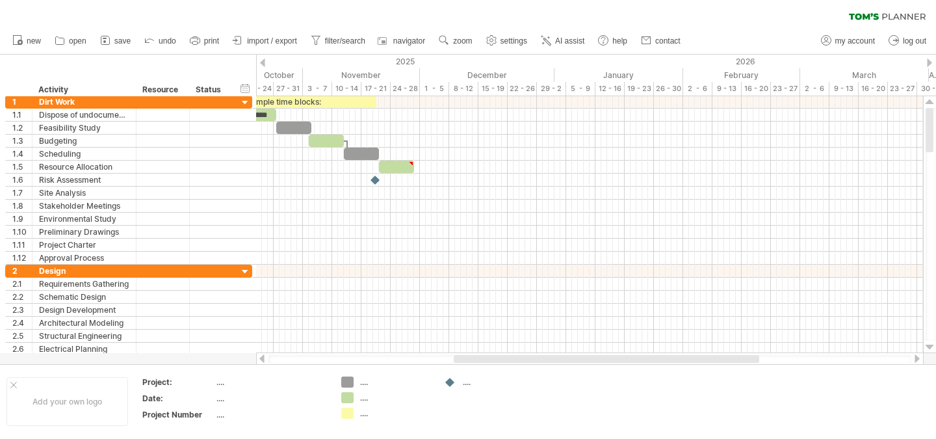
click at [262, 64] on div at bounding box center [262, 63] width 5 height 8
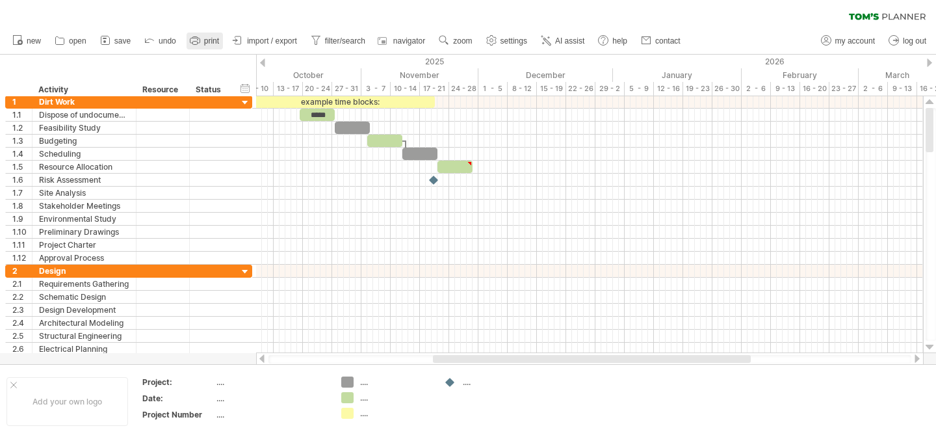
click at [209, 42] on span "print" at bounding box center [211, 40] width 15 height 9
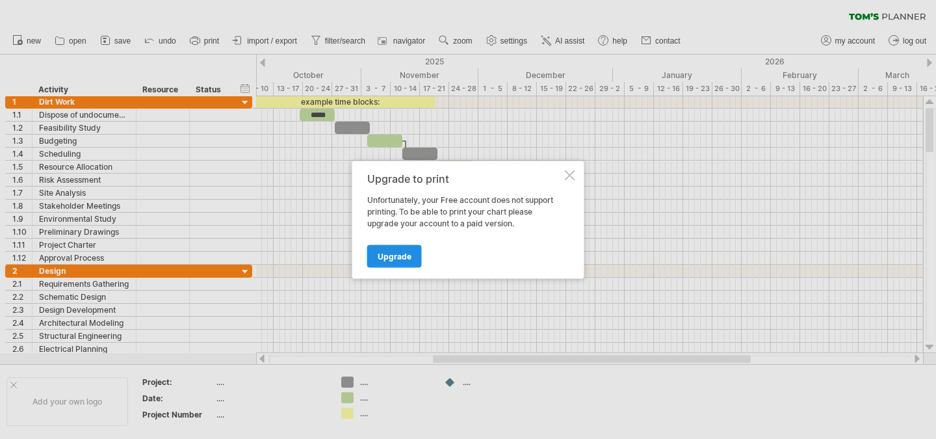
click at [385, 254] on span "Upgrade" at bounding box center [395, 256] width 34 height 10
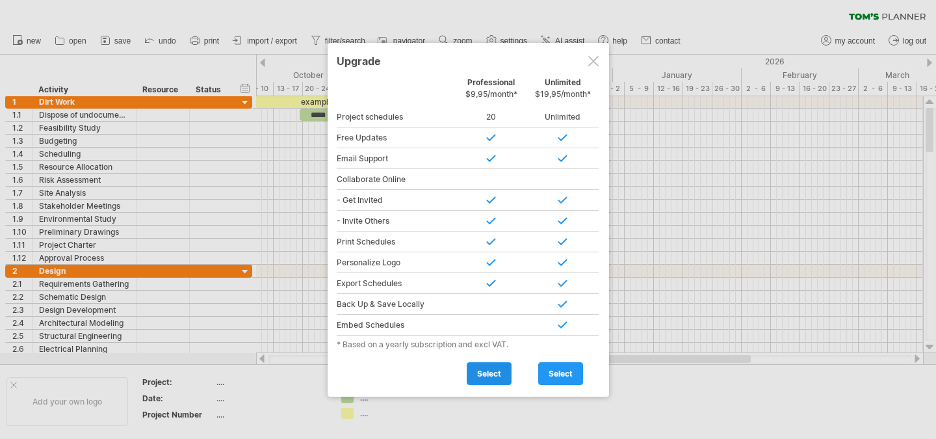
click at [492, 372] on span "select" at bounding box center [489, 374] width 24 height 10
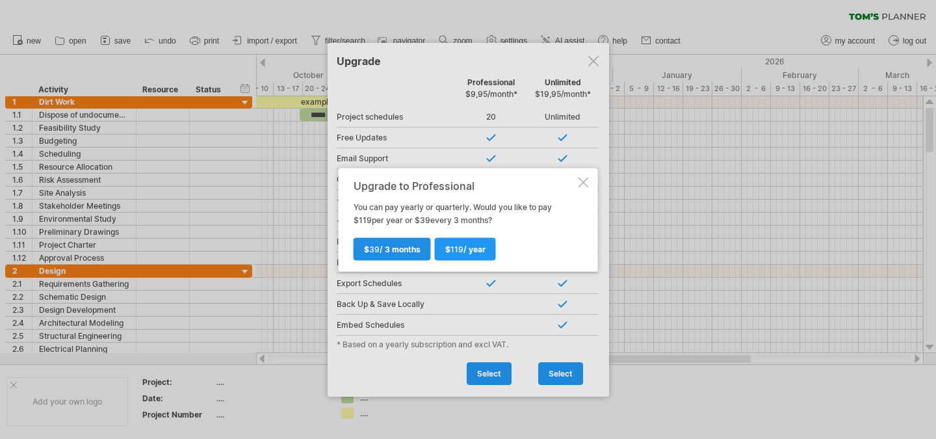
click at [400, 250] on span "$ 39 / 3 months" at bounding box center [392, 249] width 57 height 10
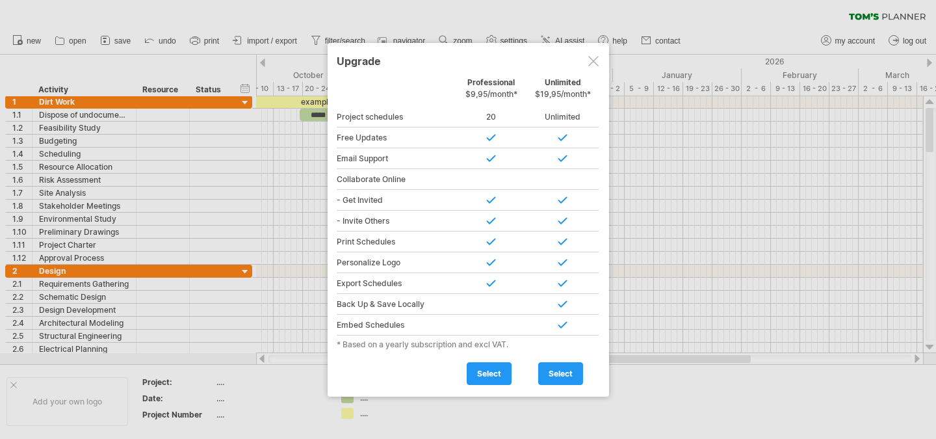
click at [589, 60] on div at bounding box center [593, 61] width 10 height 10
